Goal: Complete application form

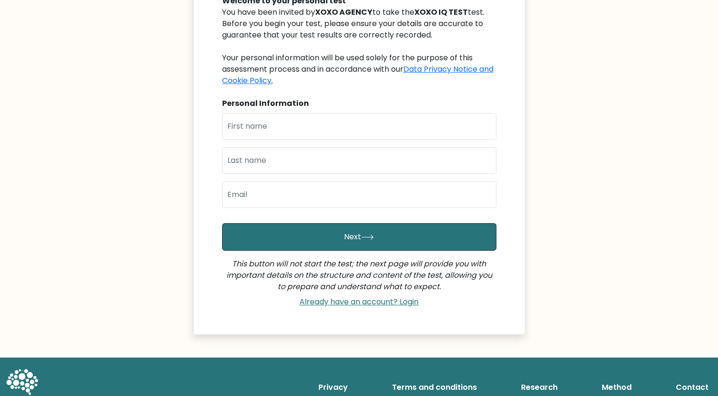
scroll to position [116, 0]
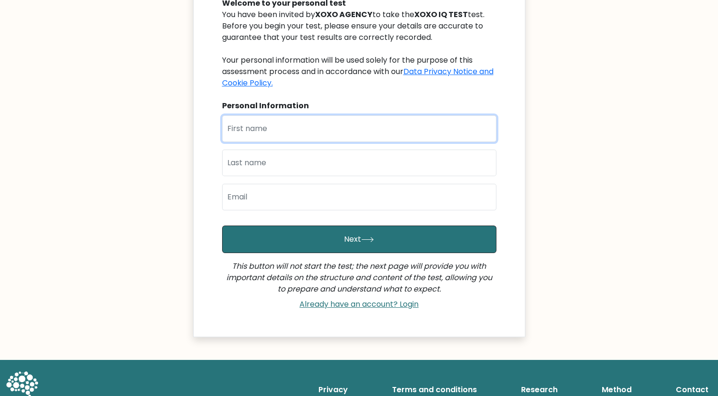
click at [316, 117] on input "text" at bounding box center [359, 128] width 274 height 27
type input "[PERSON_NAME] [PERSON_NAME]"
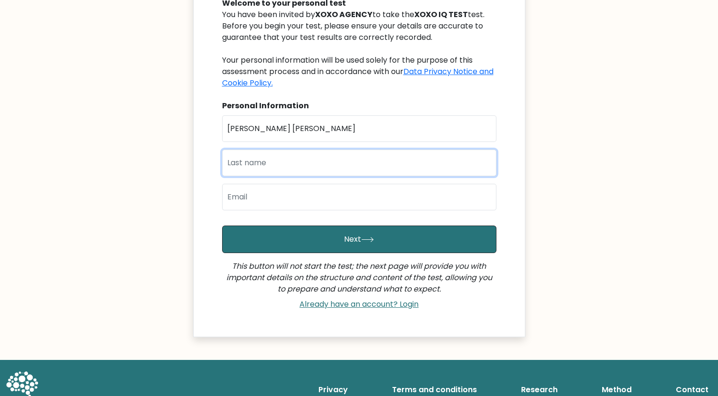
type input "[PERSON_NAME] [PERSON_NAME]"
drag, startPoint x: 321, startPoint y: 164, endPoint x: 127, endPoint y: 147, distance: 194.4
click at [127, 147] on body "XOXO IQ TEST Welcome to your personal test You have been invited by XOXO AGENCY…" at bounding box center [359, 151] width 718 height 534
drag, startPoint x: 259, startPoint y: 163, endPoint x: 184, endPoint y: 159, distance: 75.1
click at [184, 159] on body "XOXO IQ TEST Welcome to your personal test You have been invited by XOXO AGENCY…" at bounding box center [359, 151] width 718 height 534
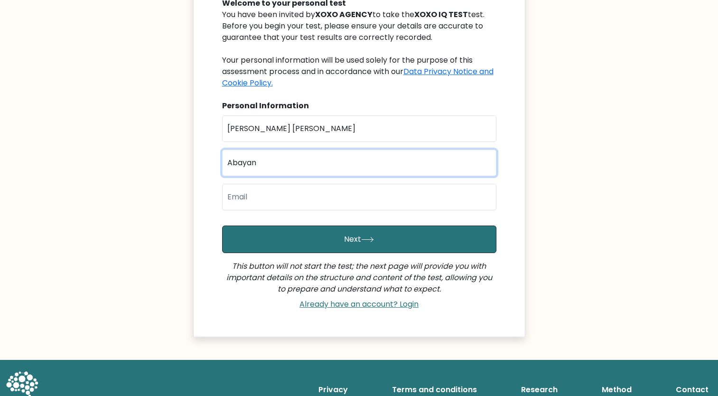
type input "Abayan"
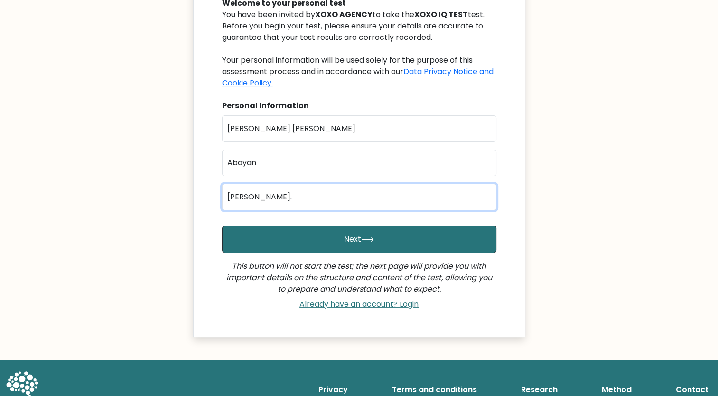
type input "[PERSON_NAME][EMAIL_ADDRESS][DOMAIN_NAME]"
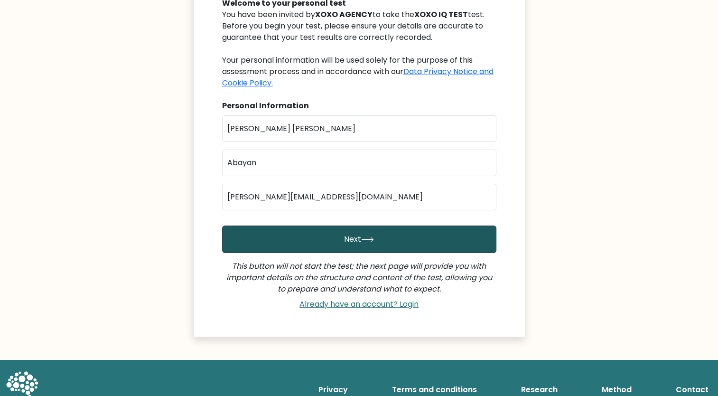
click at [324, 244] on button "Next" at bounding box center [359, 239] width 274 height 28
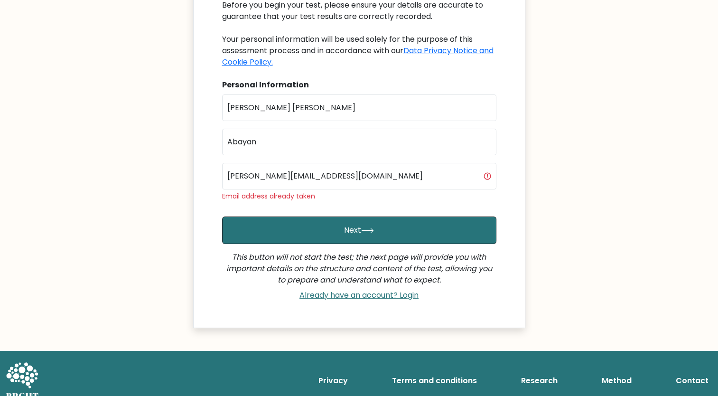
scroll to position [137, 0]
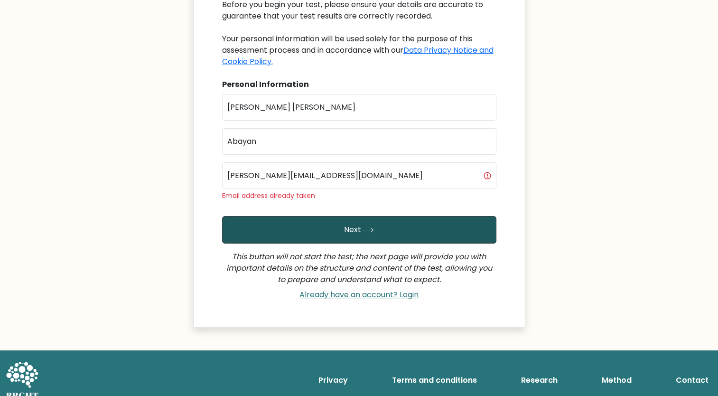
click at [350, 233] on button "Next" at bounding box center [359, 230] width 274 height 28
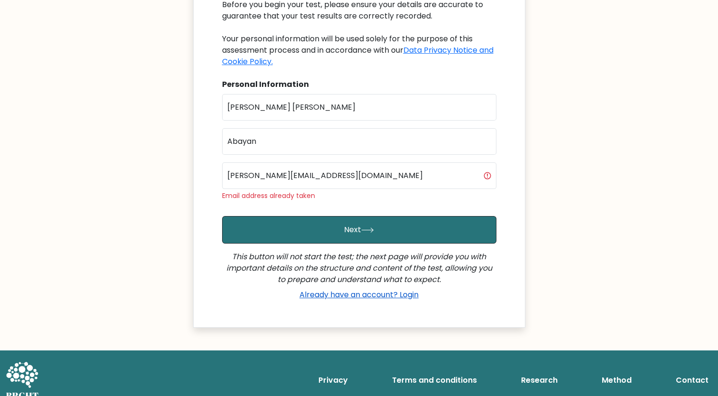
click at [366, 293] on link "Already have an account? Login" at bounding box center [359, 294] width 127 height 11
